Goal: Use online tool/utility: Utilize a website feature to perform a specific function

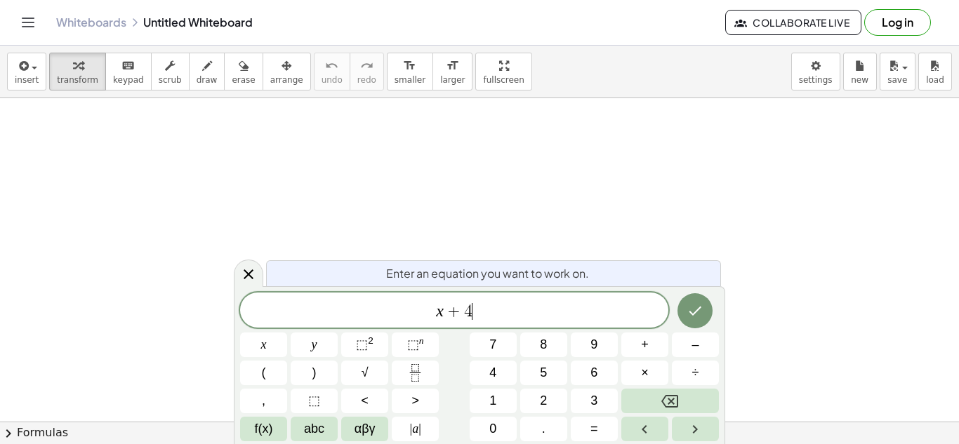
scroll to position [4, 0]
click at [597, 417] on button "=" at bounding box center [594, 429] width 47 height 25
click at [494, 407] on span "1" at bounding box center [492, 401] width 7 height 19
click at [694, 319] on button "Done" at bounding box center [694, 310] width 35 height 35
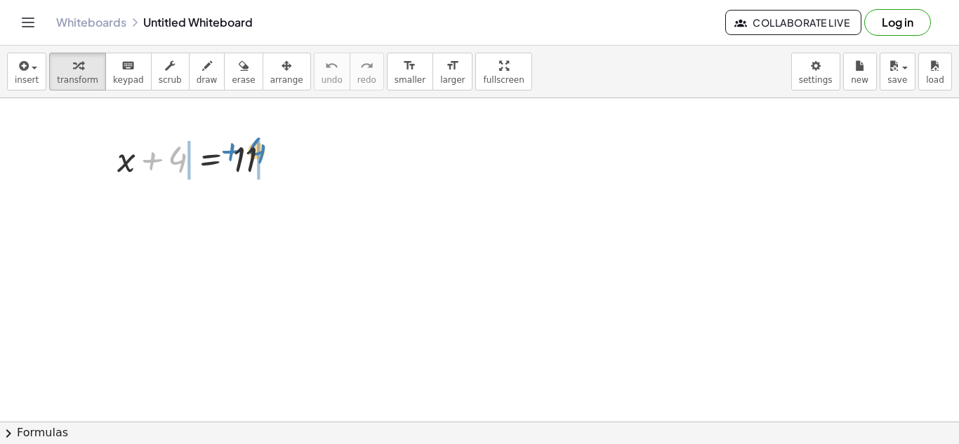
drag, startPoint x: 163, startPoint y: 161, endPoint x: 242, endPoint y: 152, distance: 79.9
click at [242, 152] on div at bounding box center [199, 158] width 178 height 48
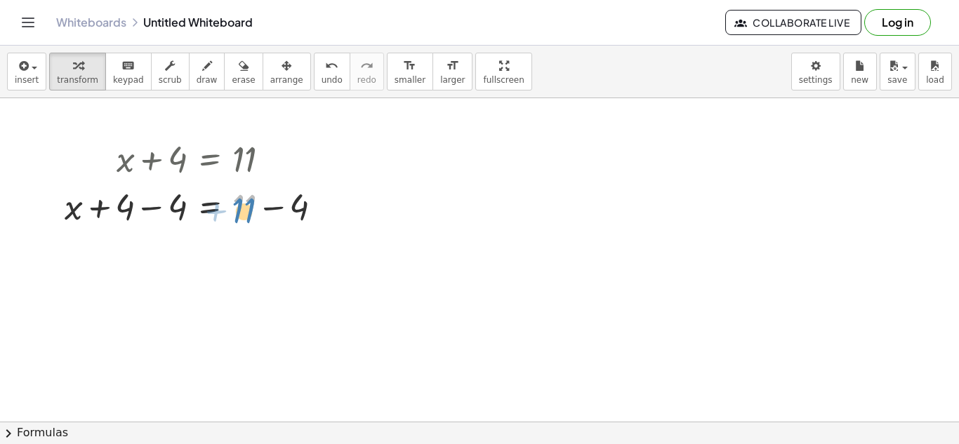
click at [244, 219] on div at bounding box center [199, 206] width 283 height 48
click at [202, 248] on icon at bounding box center [209, 242] width 15 height 15
drag, startPoint x: 71, startPoint y: 217, endPoint x: 192, endPoint y: 258, distance: 128.3
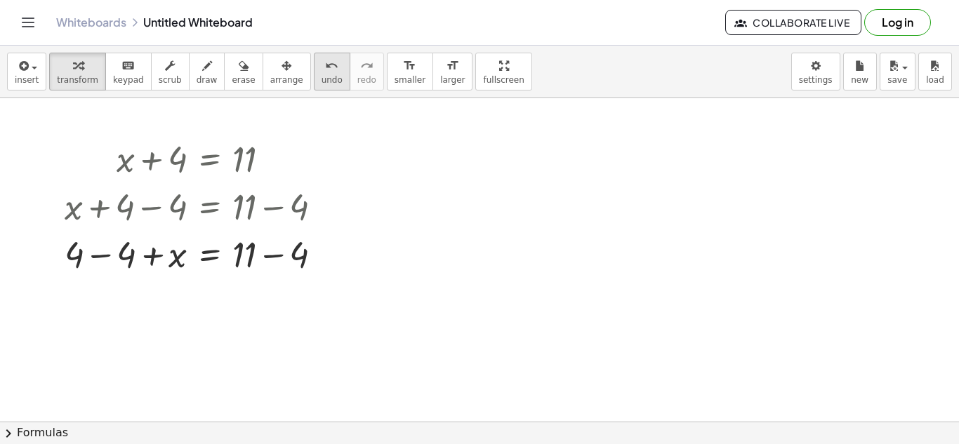
click at [314, 81] on button "undo undo" at bounding box center [332, 72] width 37 height 38
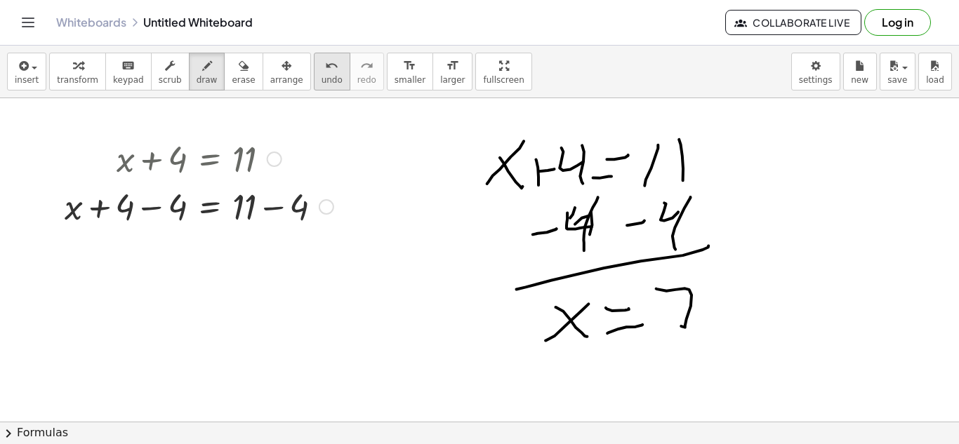
click at [325, 71] on button "undo undo" at bounding box center [332, 72] width 37 height 38
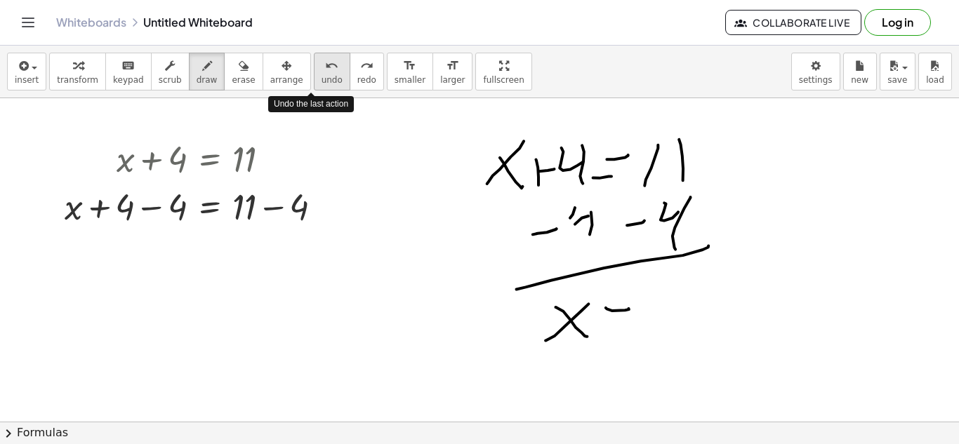
click at [325, 71] on button "undo undo" at bounding box center [332, 72] width 37 height 38
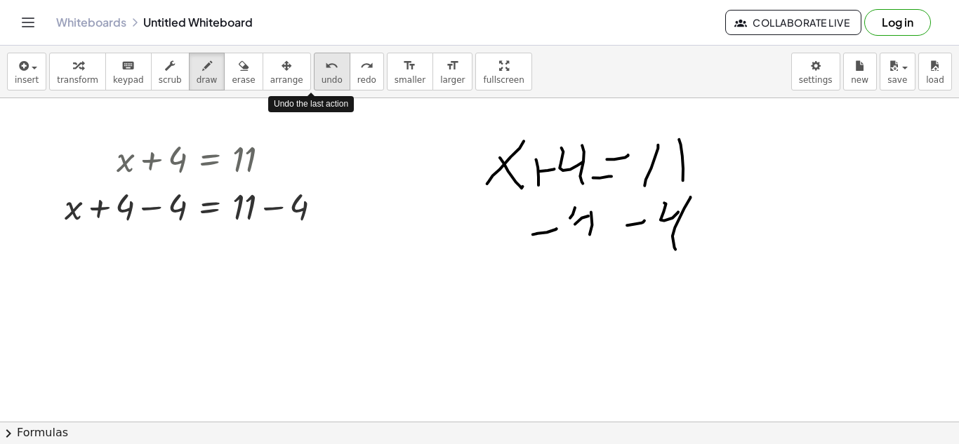
click at [325, 71] on button "undo undo" at bounding box center [332, 72] width 37 height 38
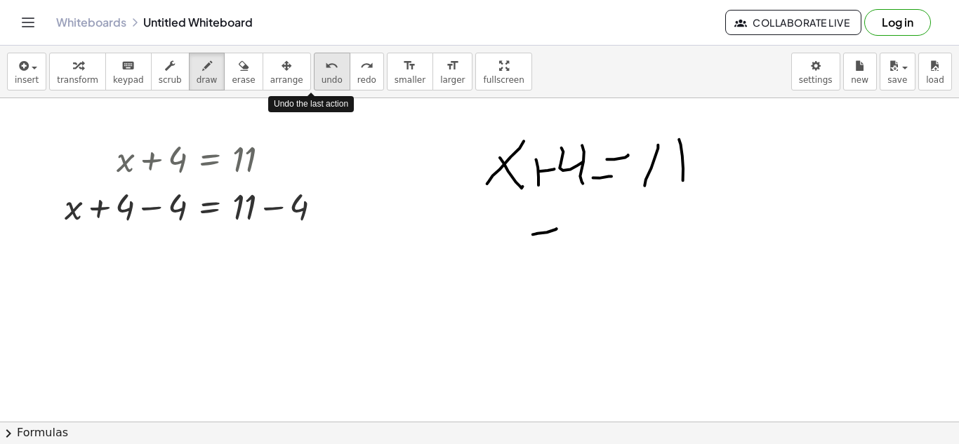
click at [325, 71] on button "undo undo" at bounding box center [332, 72] width 37 height 38
click at [324, 69] on button "undo undo" at bounding box center [332, 72] width 37 height 38
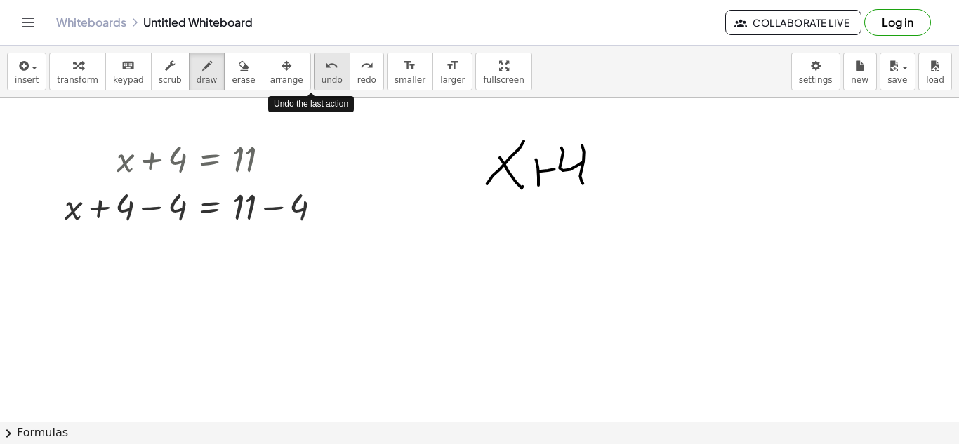
click at [324, 69] on button "undo undo" at bounding box center [332, 72] width 37 height 38
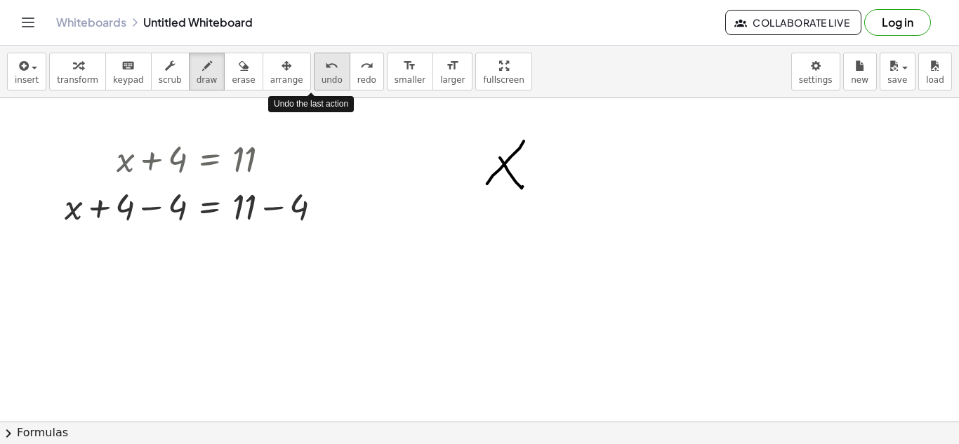
click at [324, 69] on button "undo undo" at bounding box center [332, 72] width 37 height 38
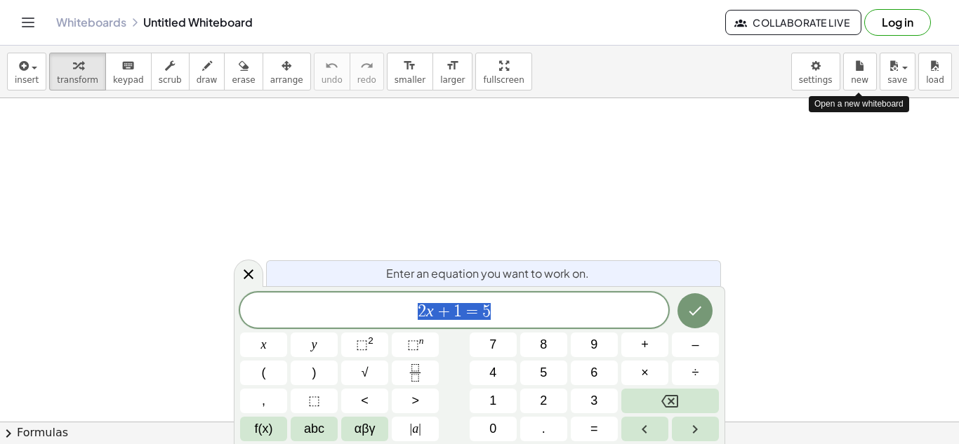
scroll to position [1, 0]
click at [694, 305] on icon "Done" at bounding box center [695, 311] width 17 height 17
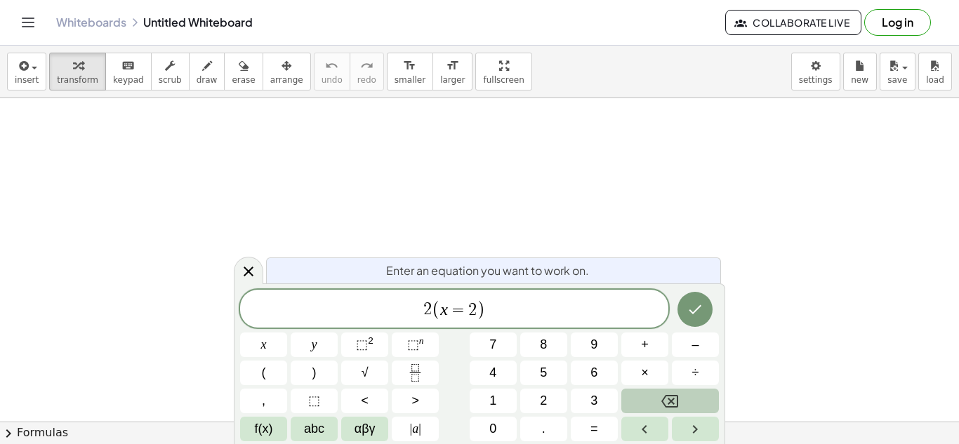
click at [668, 393] on icon "Backspace" at bounding box center [669, 401] width 17 height 17
click at [669, 393] on icon "Backspace" at bounding box center [669, 401] width 17 height 17
click at [316, 367] on button ")" at bounding box center [314, 373] width 47 height 25
click at [603, 423] on button "=" at bounding box center [594, 429] width 47 height 25
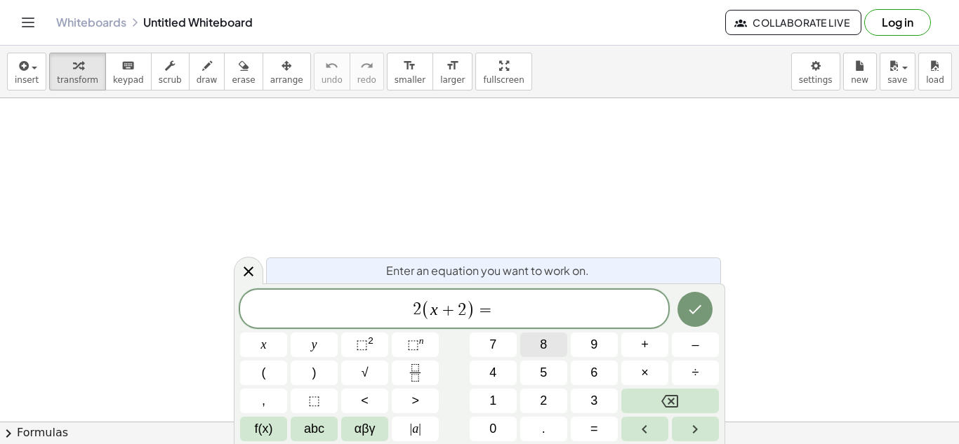
click at [555, 335] on button "8" at bounding box center [543, 345] width 47 height 25
click at [689, 316] on icon "Done" at bounding box center [695, 309] width 17 height 17
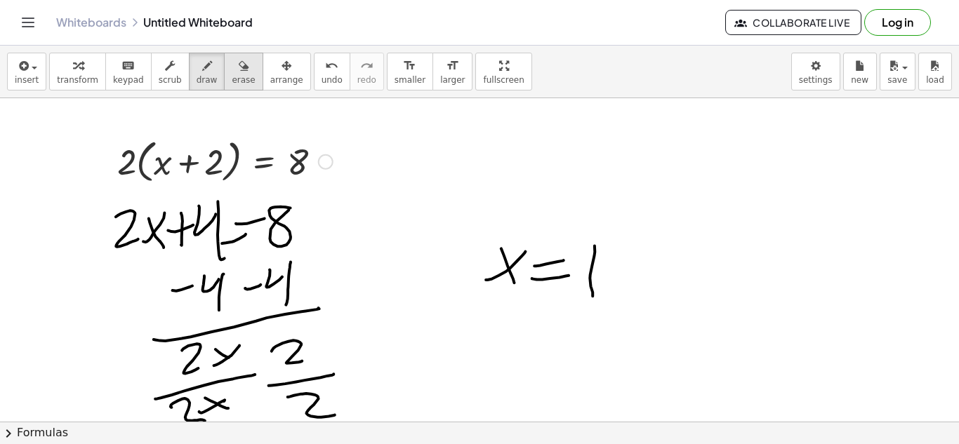
click at [234, 69] on div "button" at bounding box center [243, 65] width 23 height 17
click at [198, 72] on div "button" at bounding box center [207, 65] width 21 height 17
click at [239, 62] on icon "button" at bounding box center [244, 66] width 10 height 17
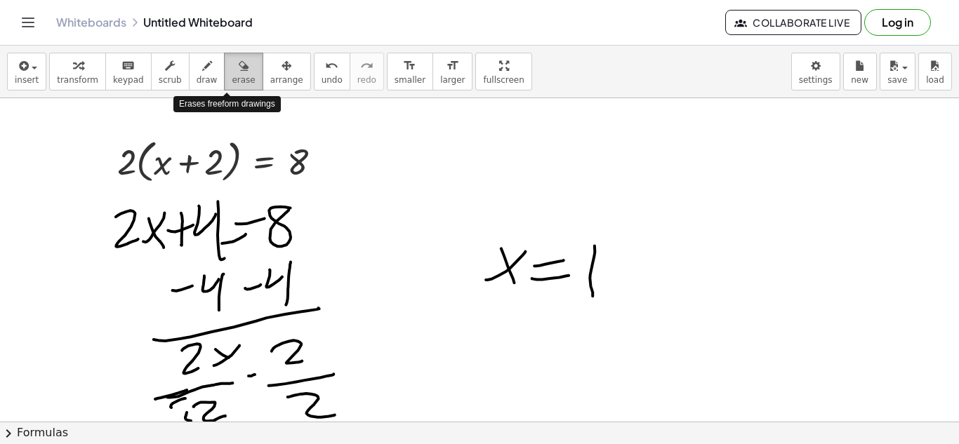
click at [239, 63] on icon "button" at bounding box center [244, 66] width 10 height 17
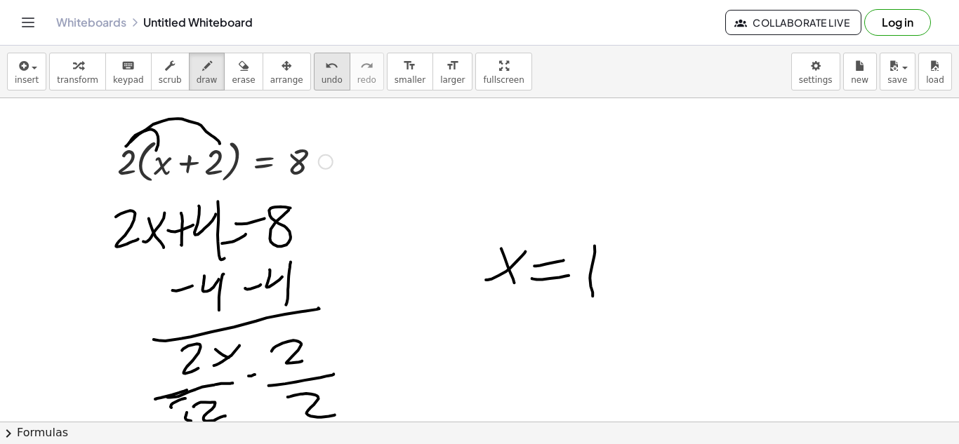
click at [322, 77] on span "undo" at bounding box center [332, 80] width 21 height 10
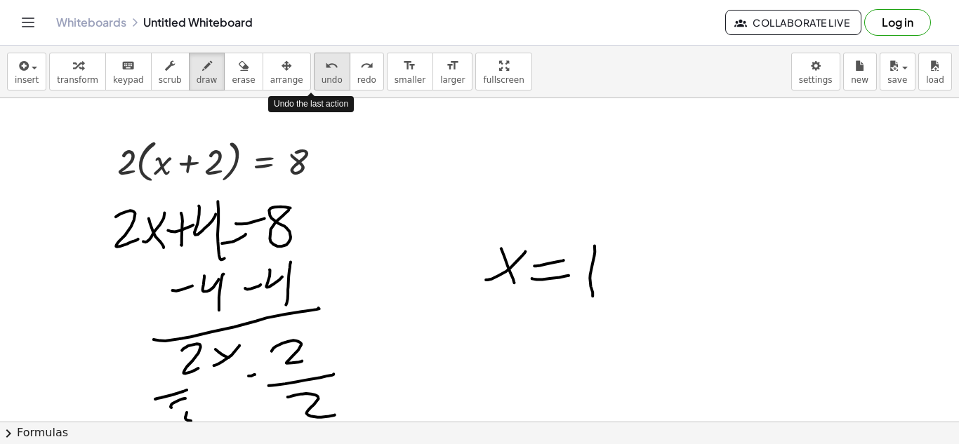
click at [322, 77] on span "undo" at bounding box center [332, 80] width 21 height 10
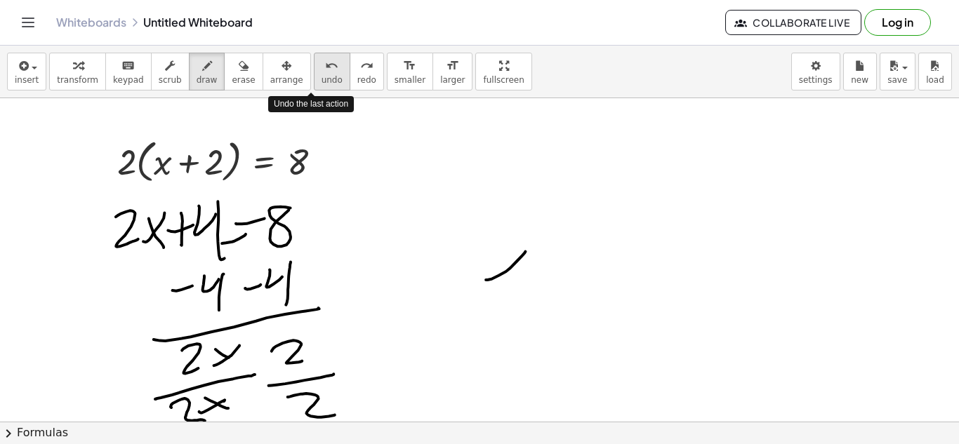
click at [322, 77] on span "undo" at bounding box center [332, 80] width 21 height 10
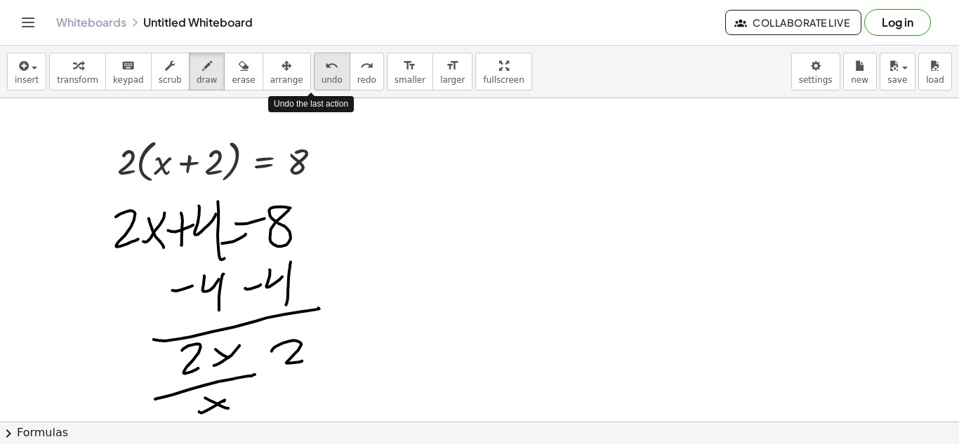
click at [322, 77] on span "undo" at bounding box center [332, 80] width 21 height 10
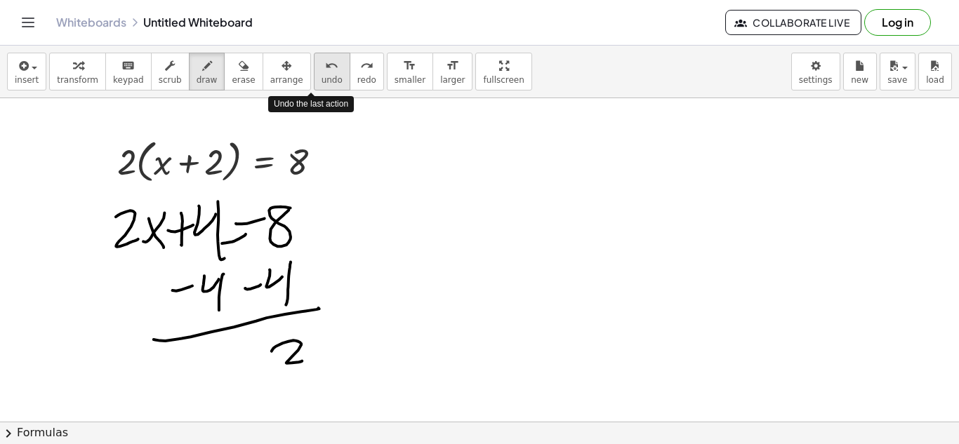
click at [322, 77] on span "undo" at bounding box center [332, 80] width 21 height 10
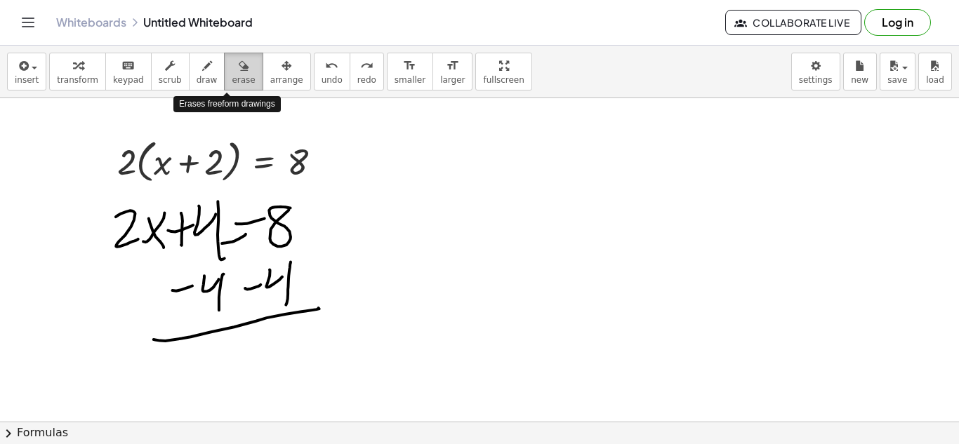
click at [232, 75] on span "erase" at bounding box center [243, 80] width 23 height 10
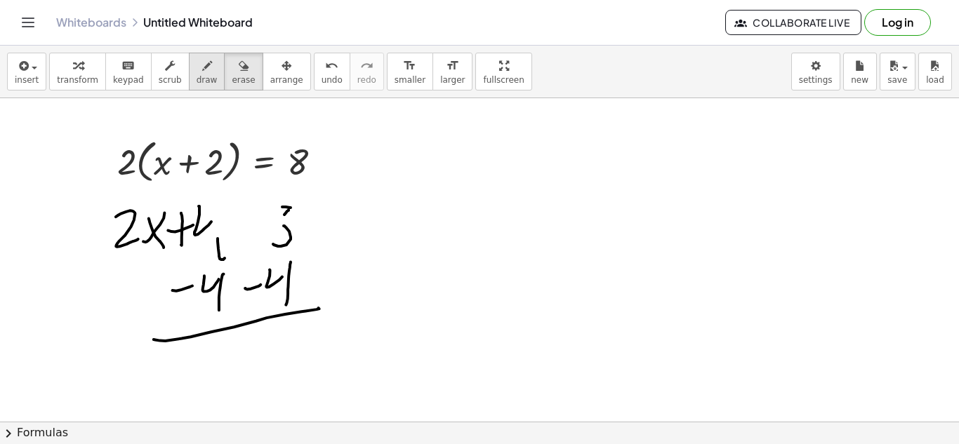
click at [197, 77] on span "draw" at bounding box center [207, 80] width 21 height 10
